Goal: Task Accomplishment & Management: Use online tool/utility

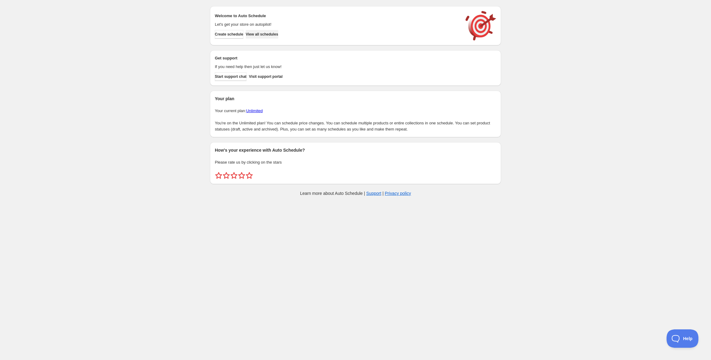
click at [264, 35] on span "View all schedules" at bounding box center [262, 34] width 32 height 5
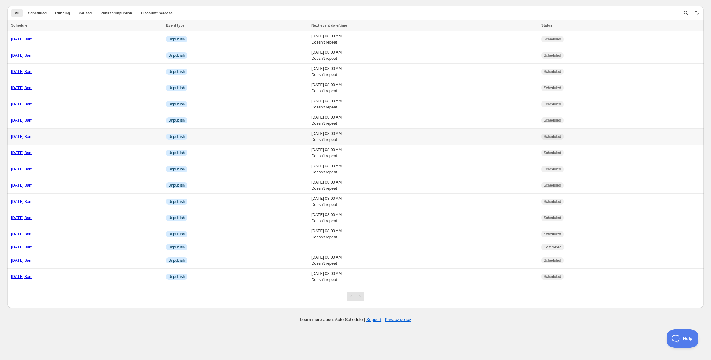
click at [32, 135] on link "Friday 24th October @ 8am" at bounding box center [21, 136] width 21 height 5
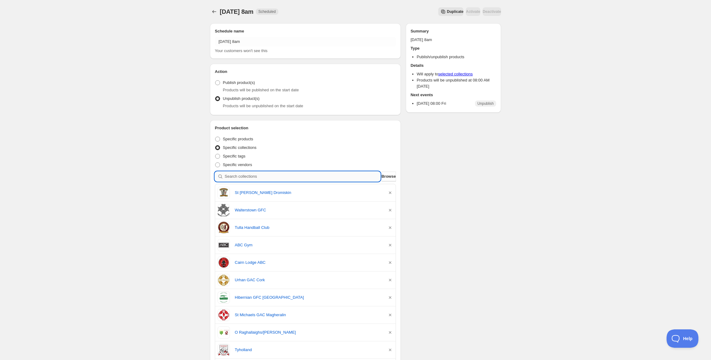
click at [282, 175] on input "search" at bounding box center [303, 177] width 156 height 10
paste input "Reeside AC"
type input "Reeside AC"
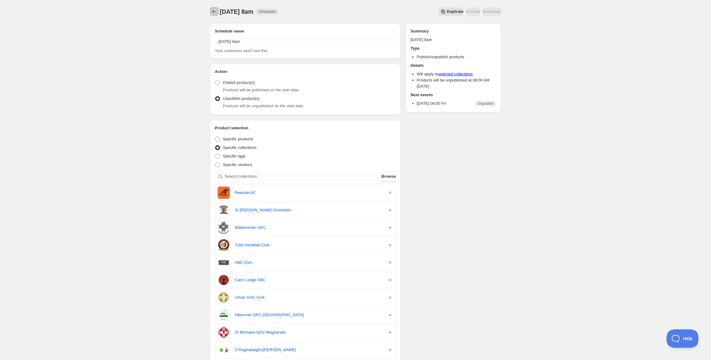
click at [214, 10] on icon "Schedules" at bounding box center [214, 12] width 6 height 6
